Goal: Task Accomplishment & Management: Manage account settings

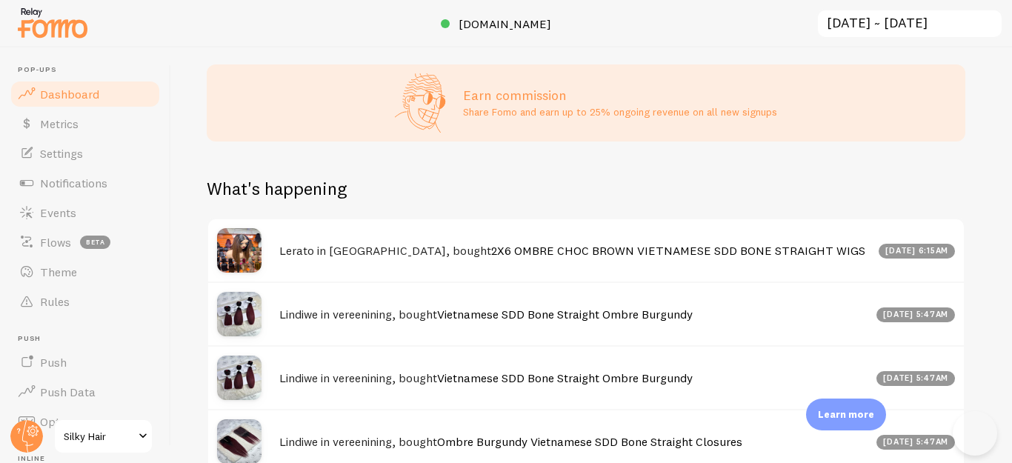
scroll to position [867, 0]
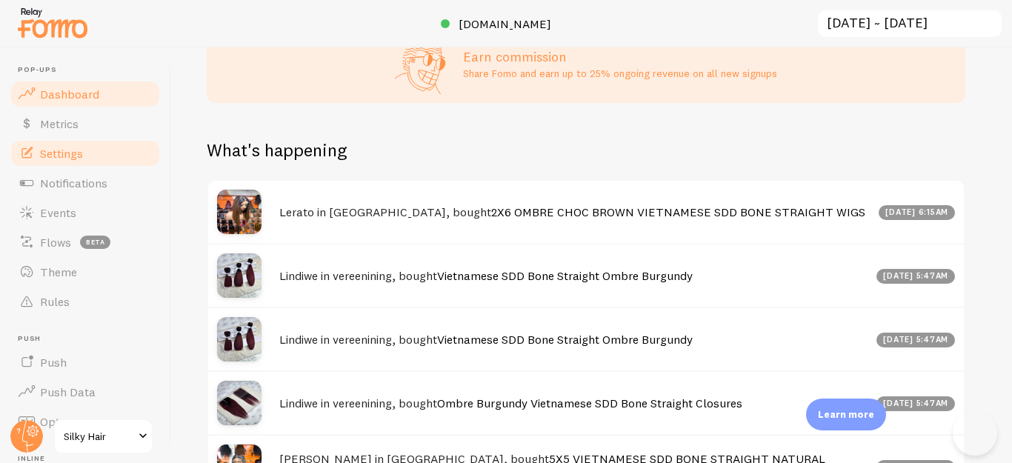
click at [71, 164] on link "Settings" at bounding box center [85, 154] width 153 height 30
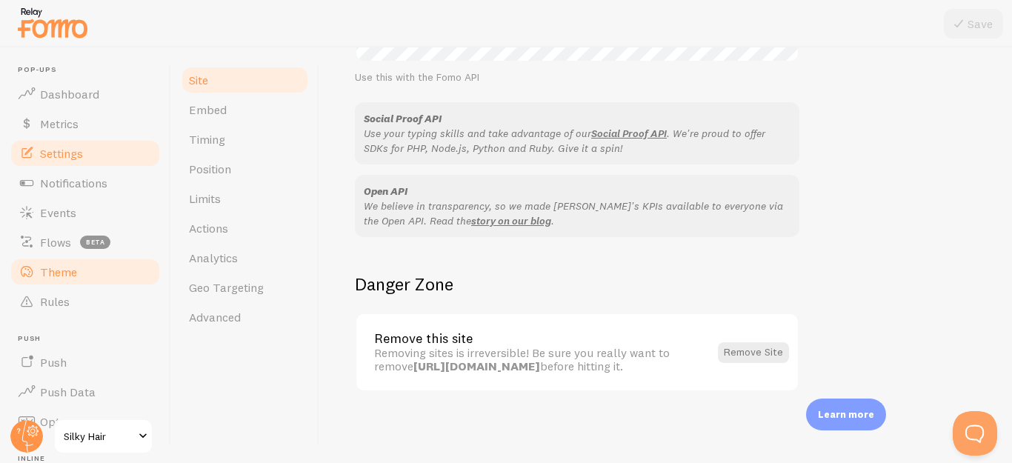
click at [49, 265] on span "Theme" at bounding box center [58, 271] width 37 height 15
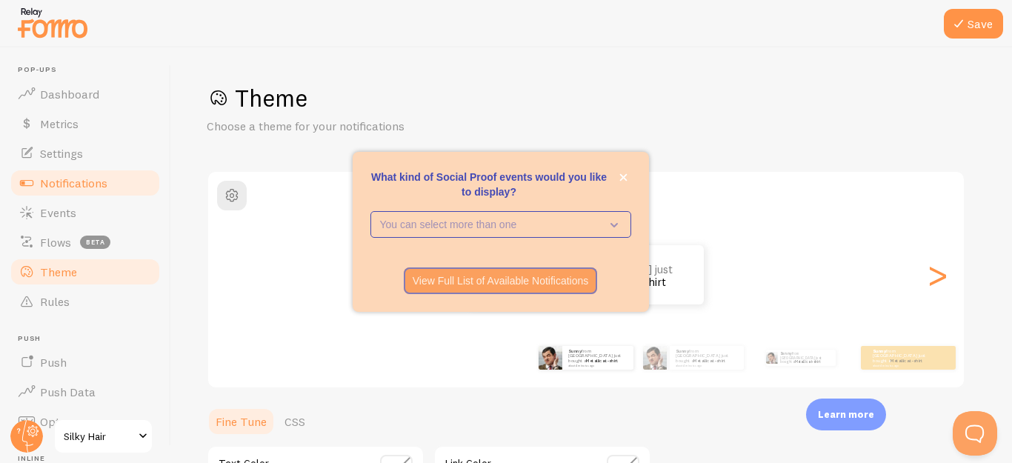
click at [49, 181] on span "Notifications" at bounding box center [73, 183] width 67 height 15
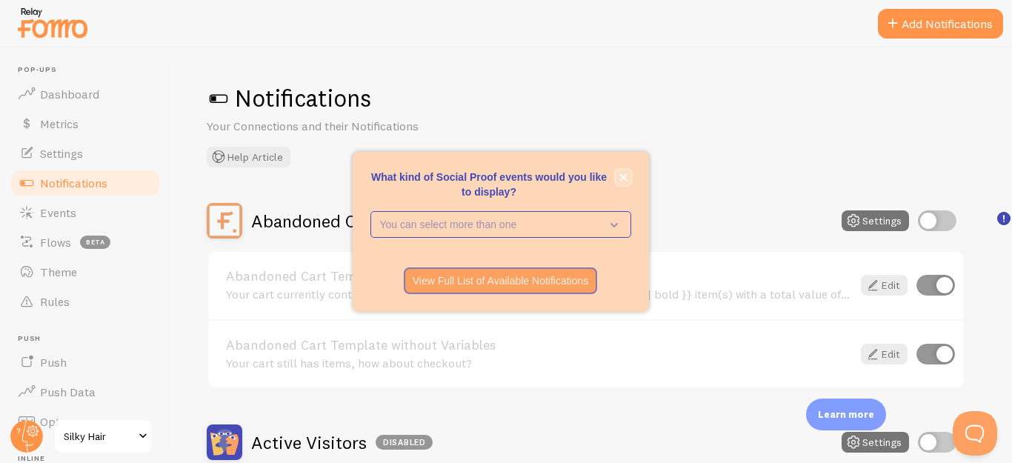
click at [617, 180] on button "close," at bounding box center [624, 178] width 16 height 16
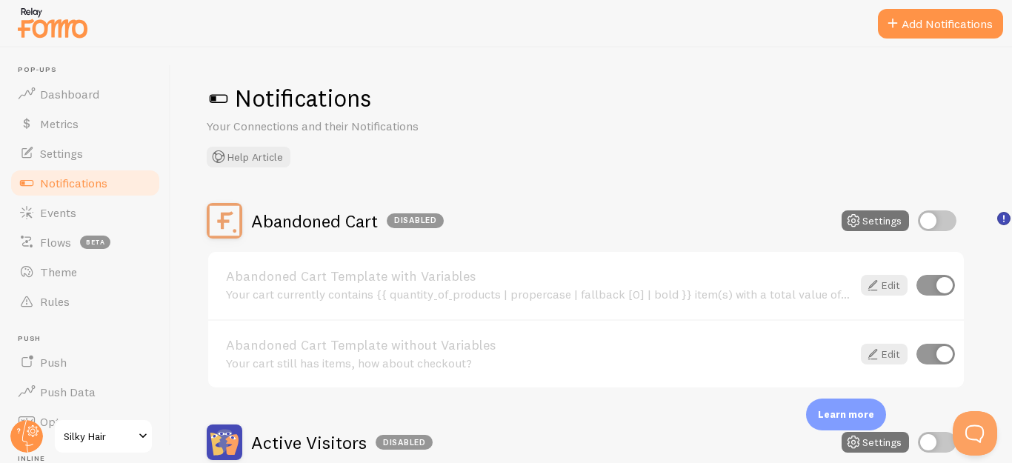
click at [947, 211] on input "checkbox" at bounding box center [937, 220] width 39 height 21
checkbox input "true"
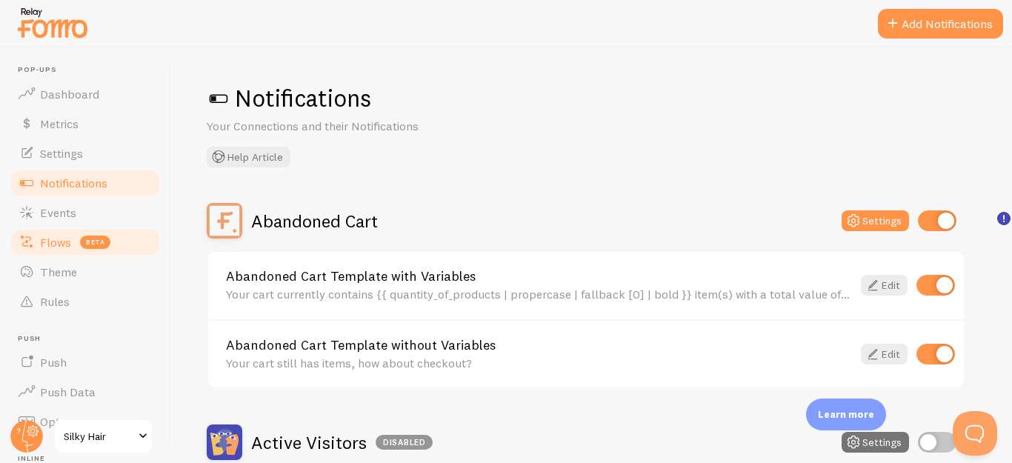
click at [61, 248] on span "Flows" at bounding box center [55, 242] width 31 height 15
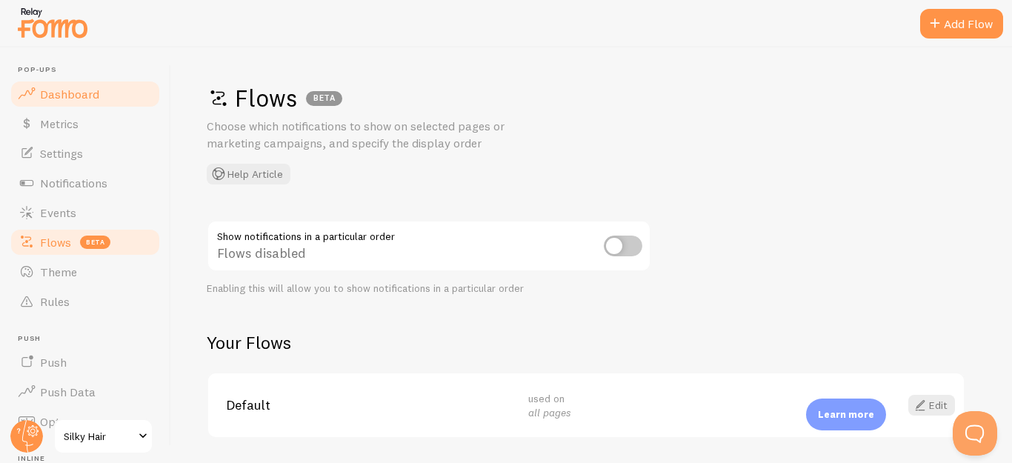
click at [48, 95] on span "Dashboard" at bounding box center [69, 94] width 59 height 15
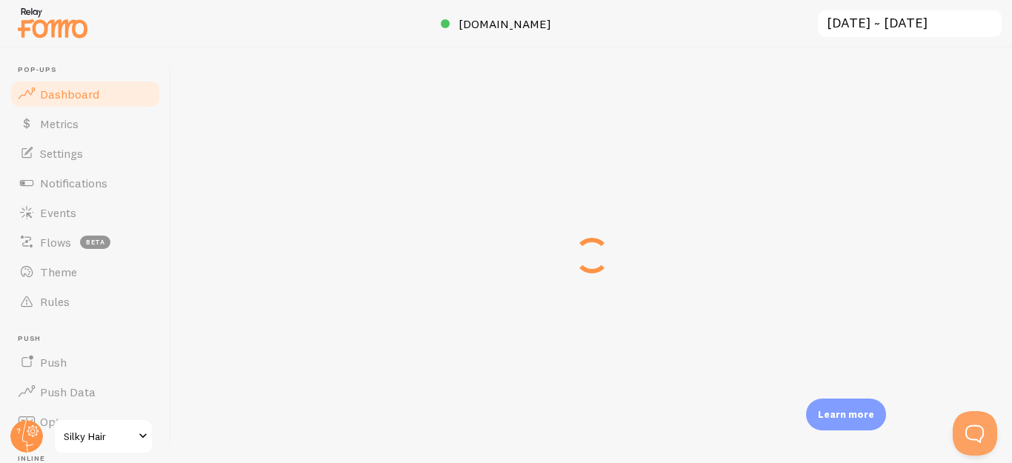
click at [48, 95] on span "Dashboard" at bounding box center [69, 94] width 59 height 15
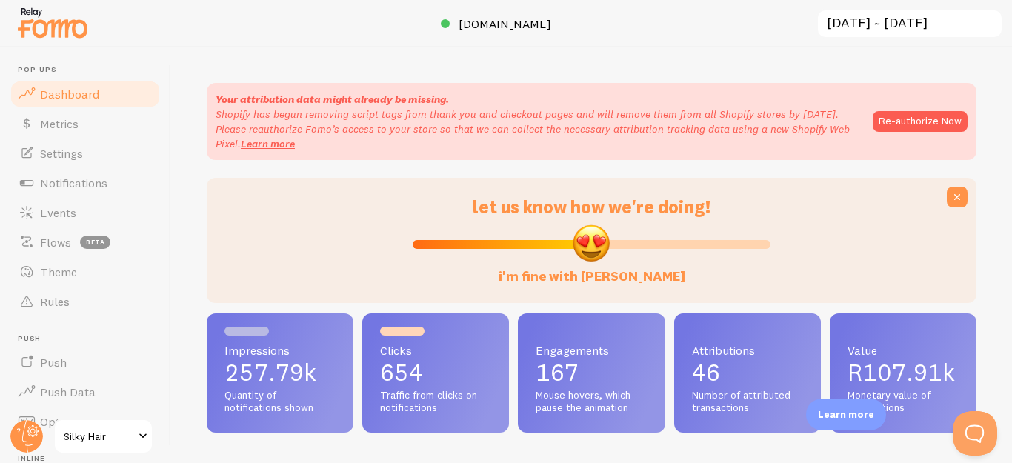
scroll to position [389, 757]
click at [907, 116] on button "Re-authorize Now" at bounding box center [920, 121] width 95 height 21
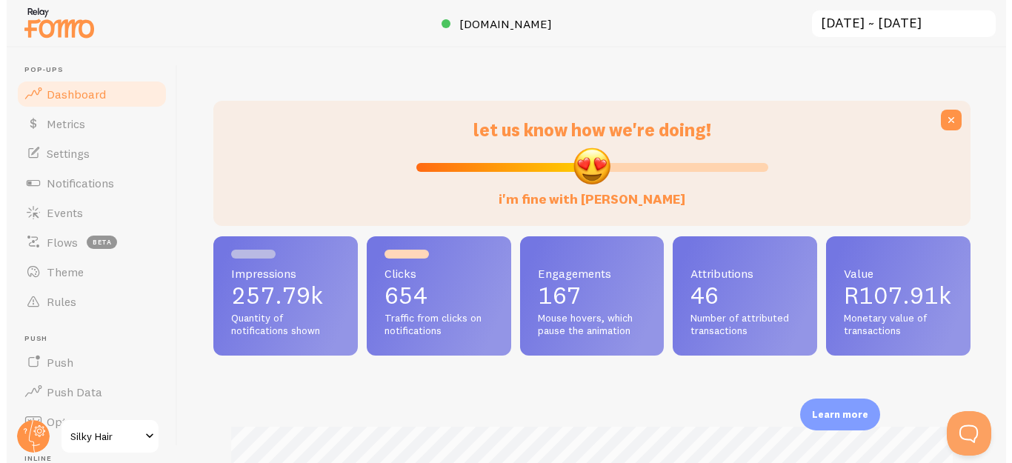
scroll to position [740296, 739929]
